Goal: Feedback & Contribution: Leave review/rating

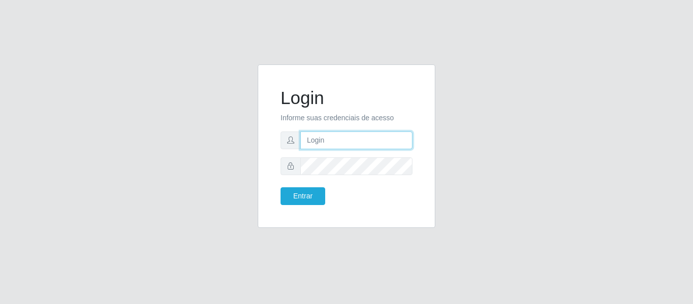
click at [372, 146] on input "text" at bounding box center [356, 140] width 112 height 18
type input "[PERSON_NAME][EMAIL_ADDRESS][DOMAIN_NAME]"
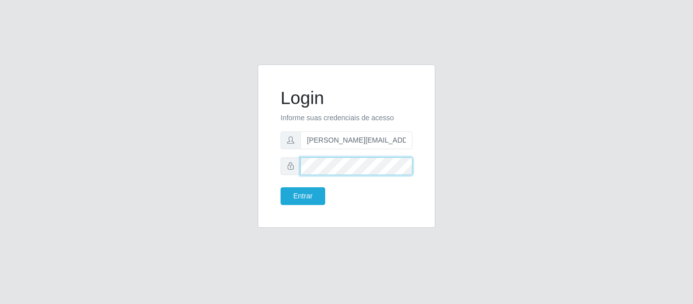
click at [280, 187] on button "Entrar" at bounding box center [302, 196] width 45 height 18
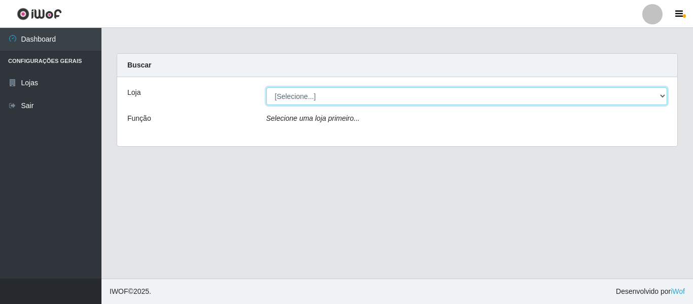
click at [302, 97] on select "[Selecione...] Hiper Queiroz - [GEOGRAPHIC_DATA]" at bounding box center [466, 96] width 401 height 18
select select "497"
click at [266, 87] on select "[Selecione...] Hiper Queiroz - [GEOGRAPHIC_DATA]" at bounding box center [466, 96] width 401 height 18
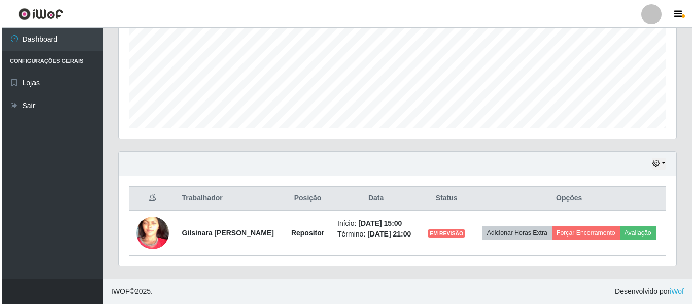
scroll to position [242, 0]
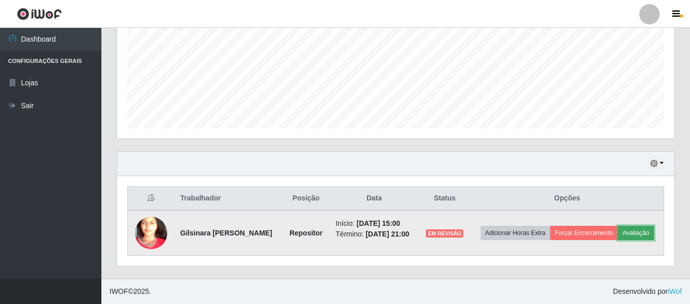
click at [618, 236] on button "Avaliação" at bounding box center [636, 233] width 36 height 14
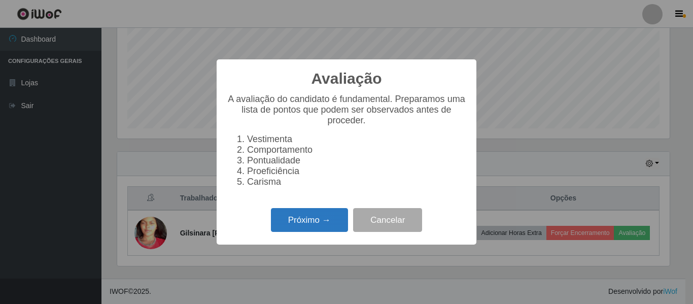
click at [338, 226] on button "Próximo →" at bounding box center [309, 220] width 77 height 24
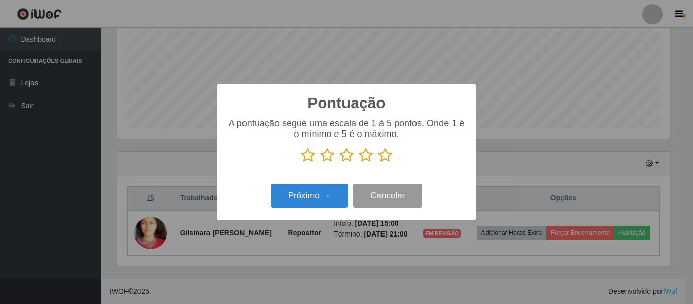
scroll to position [506927, 506585]
drag, startPoint x: 385, startPoint y: 156, endPoint x: 381, endPoint y: 160, distance: 5.4
click at [385, 156] on icon at bounding box center [385, 155] width 14 height 15
click at [378, 163] on input "radio" at bounding box center [378, 163] width 0 height 0
click at [342, 181] on div "Pontuação × A pontuação segue uma escala de 1 à 5 pontos. Onde 1 é o mínimo e 5…" at bounding box center [347, 152] width 260 height 136
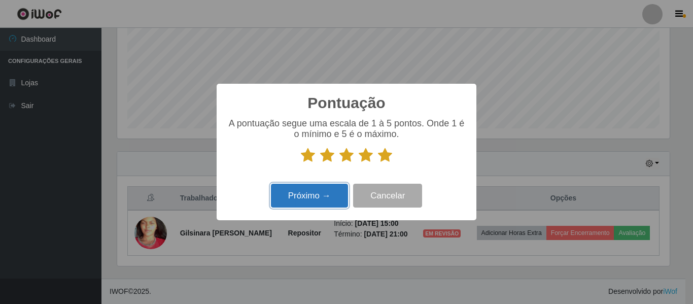
click at [337, 186] on button "Próximo →" at bounding box center [309, 196] width 77 height 24
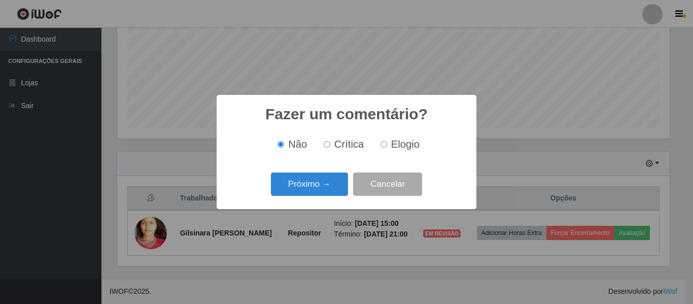
click at [382, 148] on input "Elogio" at bounding box center [383, 144] width 7 height 7
radio input "true"
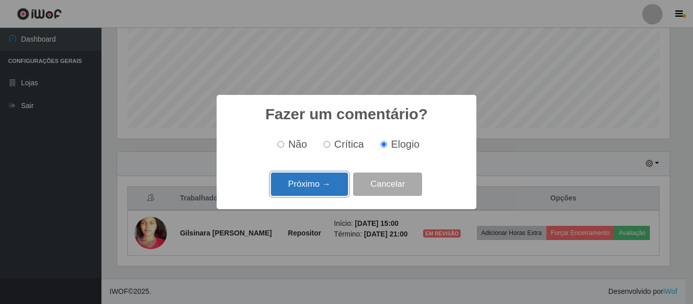
click at [314, 179] on button "Próximo →" at bounding box center [309, 184] width 77 height 24
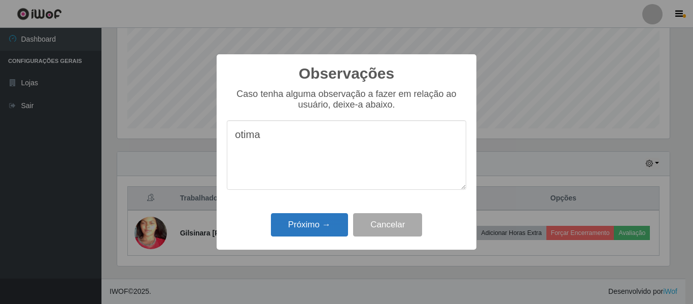
type textarea "otima"
click at [299, 216] on button "Próximo →" at bounding box center [309, 225] width 77 height 24
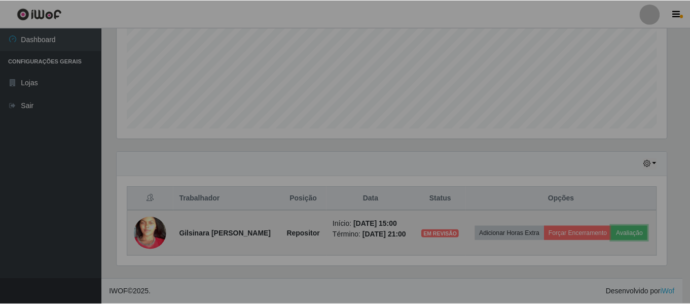
scroll to position [210, 557]
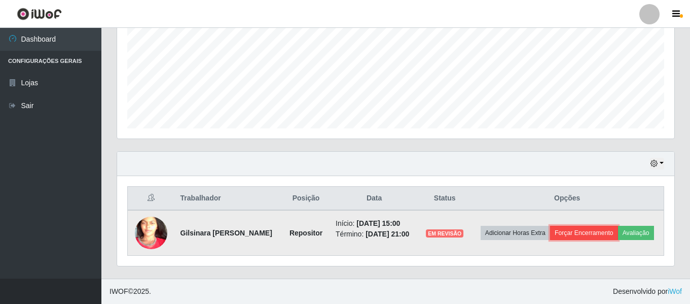
click at [594, 226] on button "Forçar Encerramento" at bounding box center [584, 233] width 68 height 14
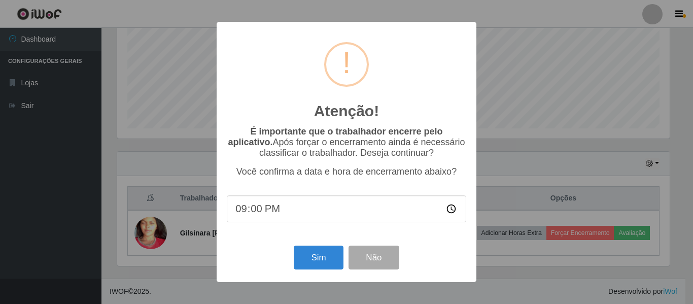
click at [297, 216] on input "21:00" at bounding box center [346, 208] width 239 height 27
click at [268, 214] on input "21:00" at bounding box center [346, 208] width 239 height 27
drag, startPoint x: 265, startPoint y: 212, endPoint x: 260, endPoint y: 211, distance: 5.1
click at [264, 212] on input "21:00" at bounding box center [346, 208] width 239 height 27
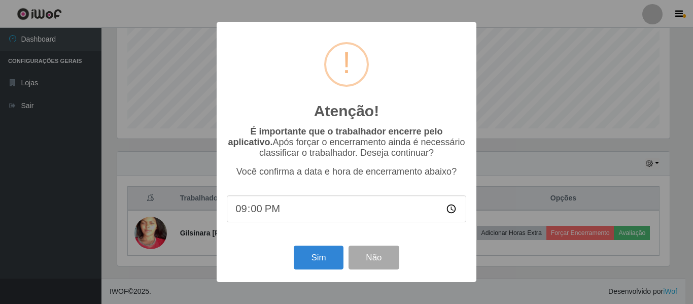
click at [255, 211] on input "21:00" at bounding box center [346, 208] width 239 height 27
type input "21:01"
click at [301, 255] on button "Sim" at bounding box center [318, 257] width 49 height 24
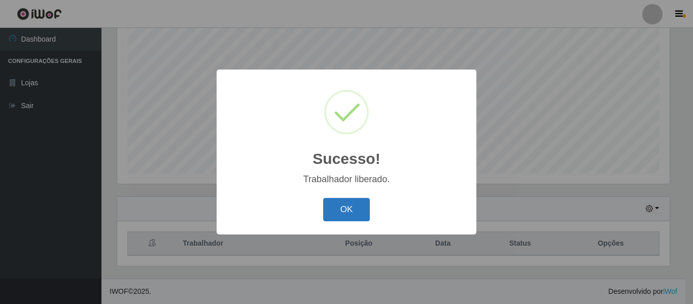
click at [333, 216] on button "OK" at bounding box center [346, 210] width 47 height 24
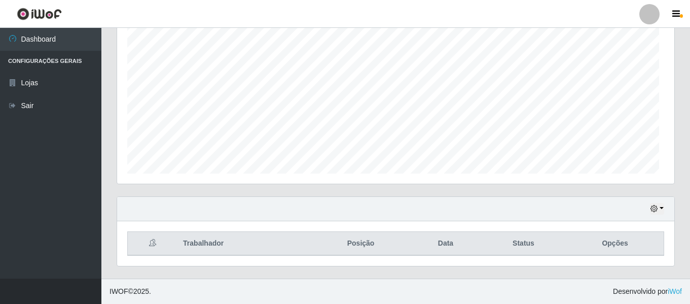
scroll to position [210, 557]
